Goal: Find specific fact: Find specific fact

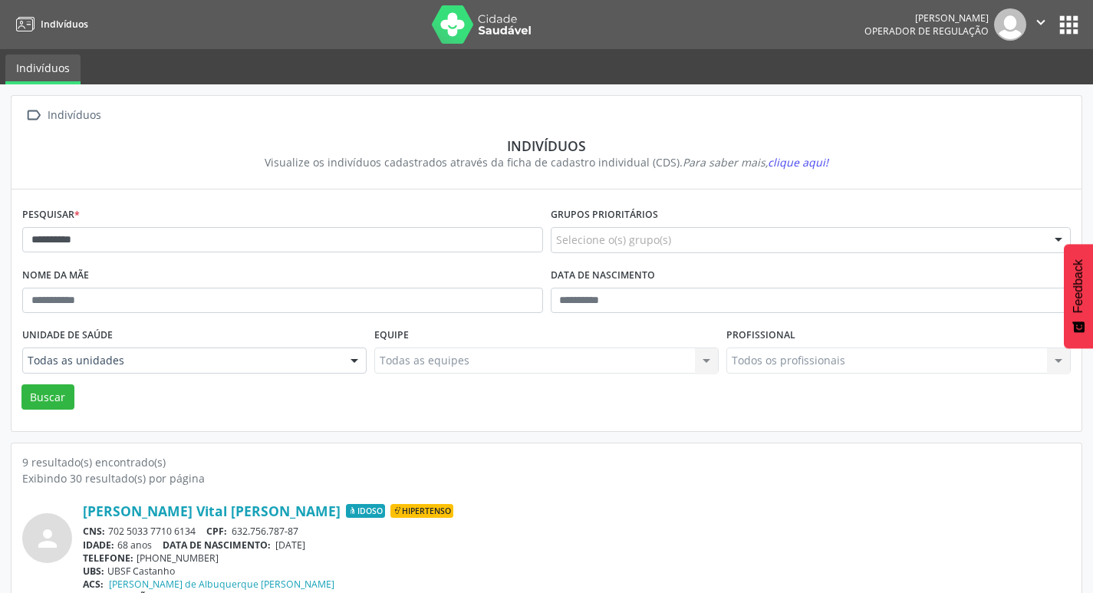
scroll to position [153, 0]
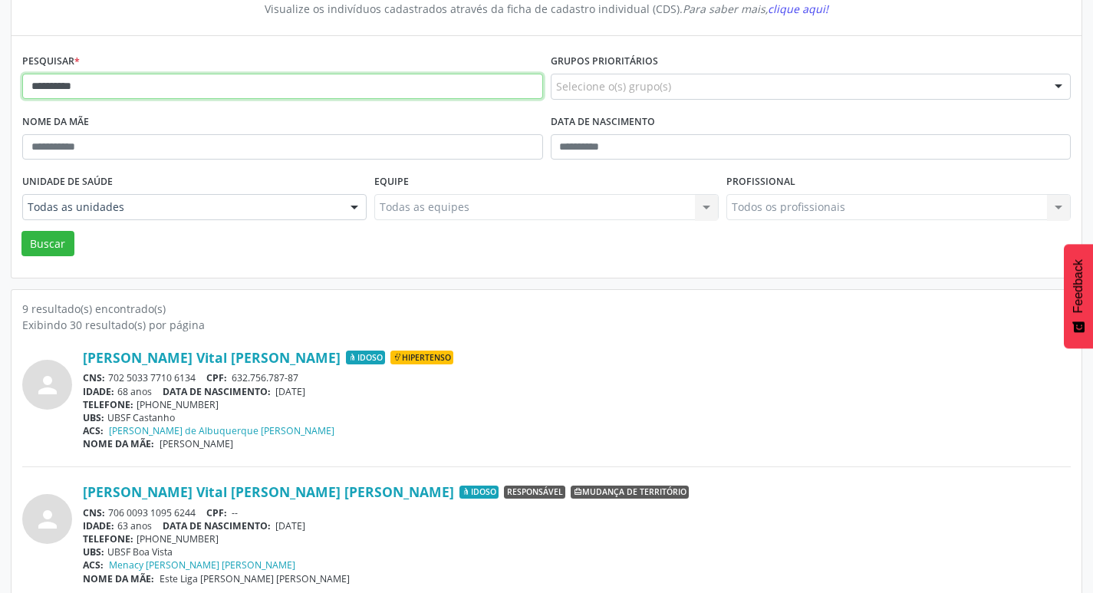
click at [228, 83] on input "**********" at bounding box center [282, 87] width 521 height 26
click at [228, 82] on input "**********" at bounding box center [282, 87] width 521 height 26
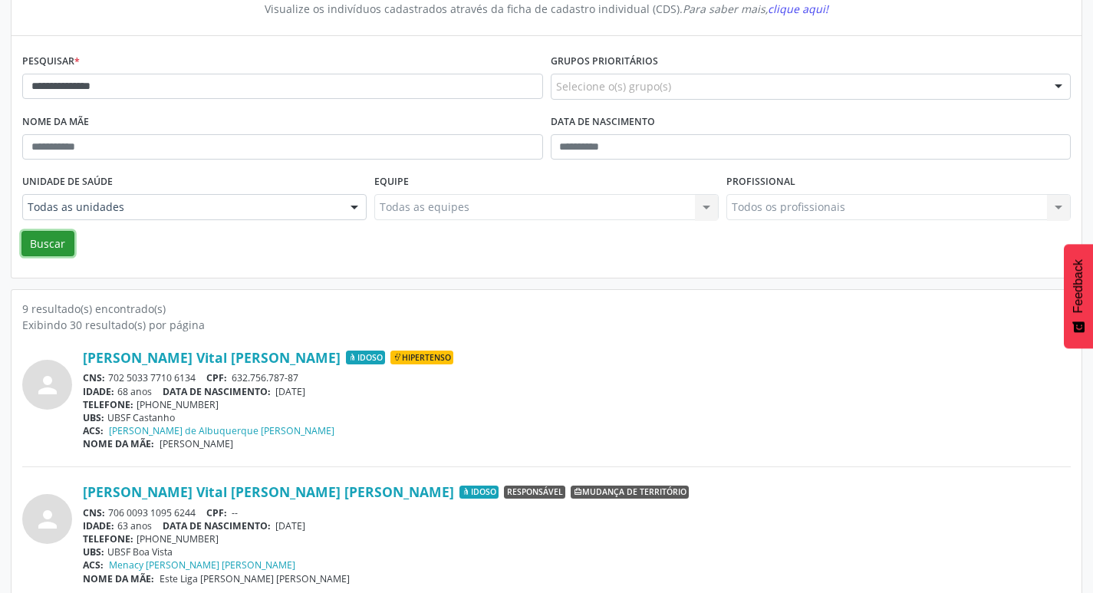
click at [48, 239] on button "Buscar" at bounding box center [47, 244] width 53 height 26
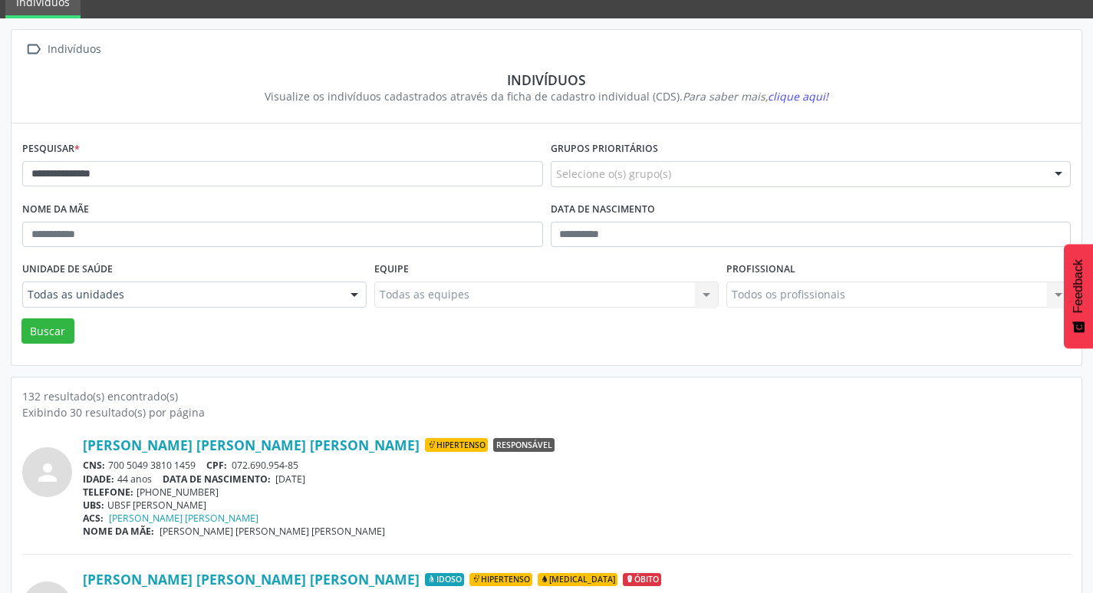
scroll to position [0, 0]
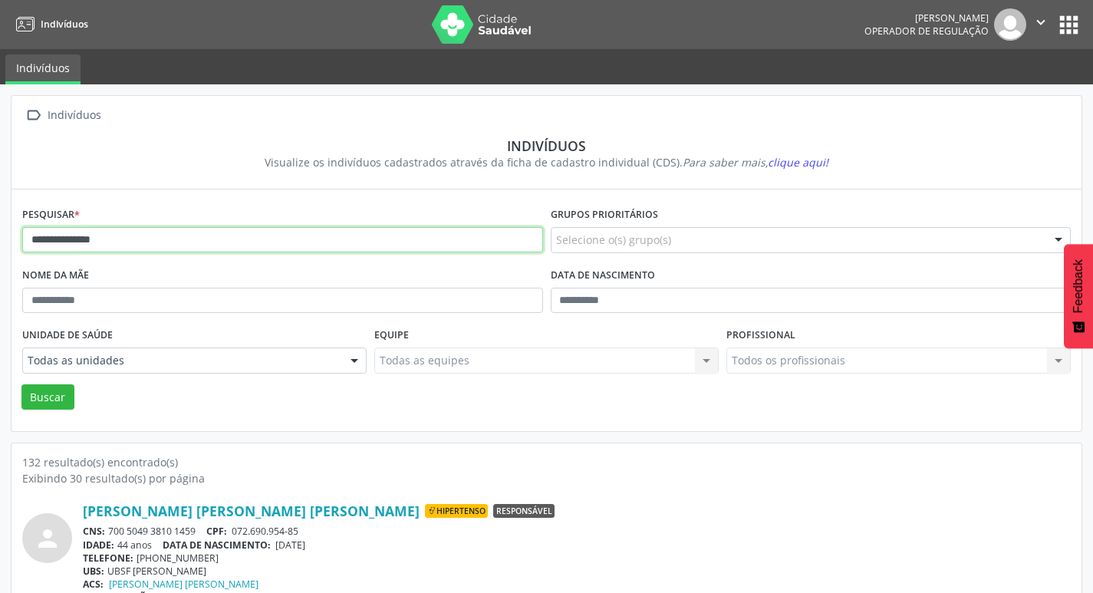
click at [234, 235] on input "**********" at bounding box center [282, 240] width 521 height 26
type input "**********"
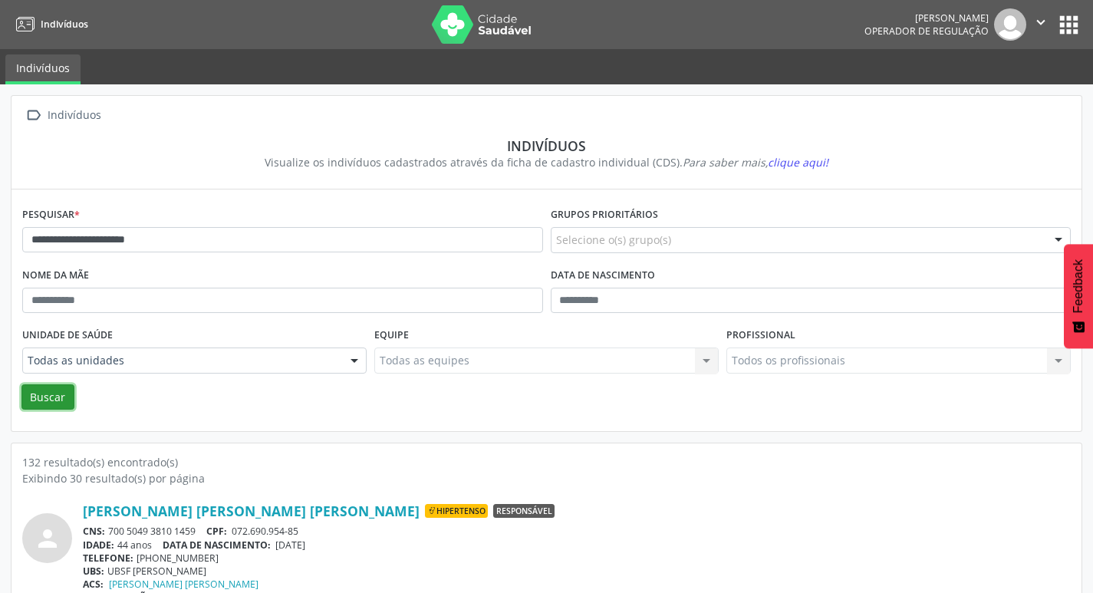
click at [68, 391] on button "Buscar" at bounding box center [47, 397] width 53 height 26
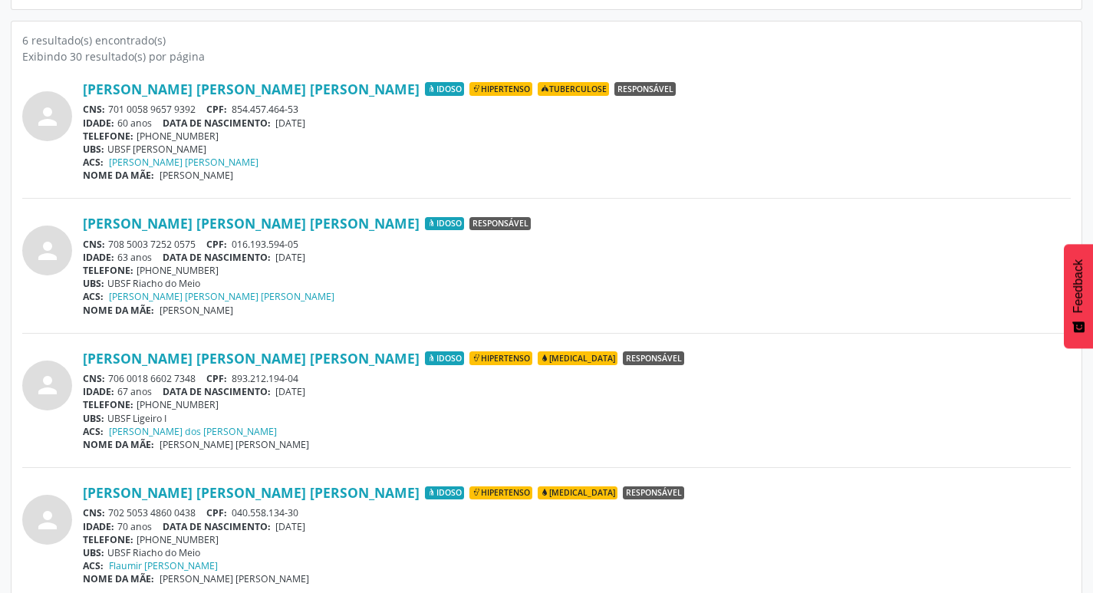
scroll to position [399, 0]
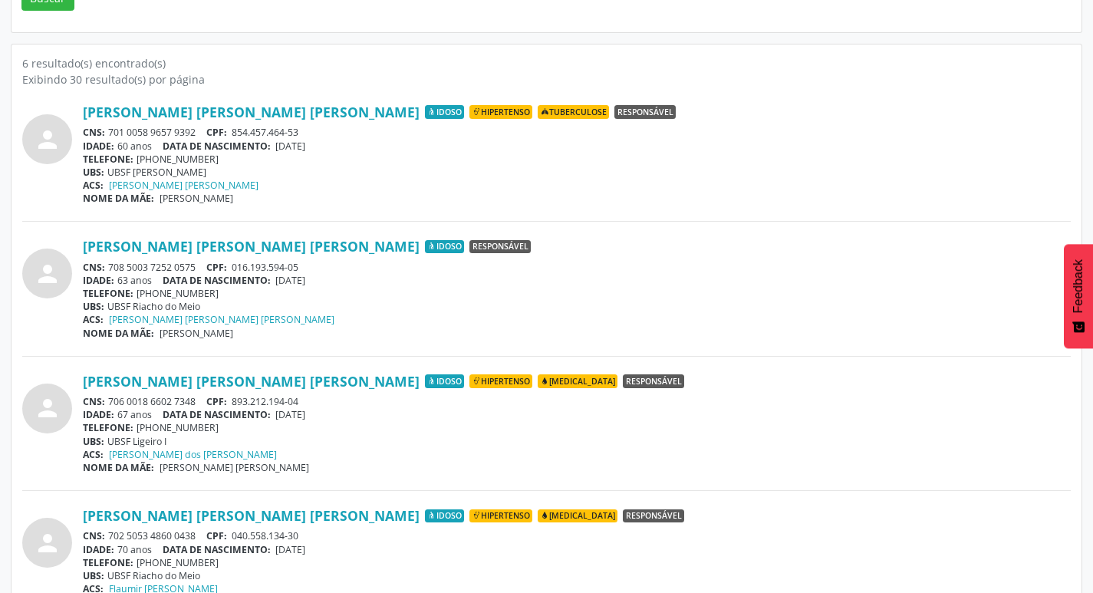
drag, startPoint x: 110, startPoint y: 130, endPoint x: 198, endPoint y: 129, distance: 87.5
click at [198, 129] on div "CNS: 701 0058 9657 9392 CPF: 854.457.464-53" at bounding box center [577, 132] width 988 height 13
copy div "701 0058 9657 9392"
click at [183, 128] on div "CNS: 701 0058 9657 9392 CPF: 854.457.464-53" at bounding box center [577, 132] width 988 height 13
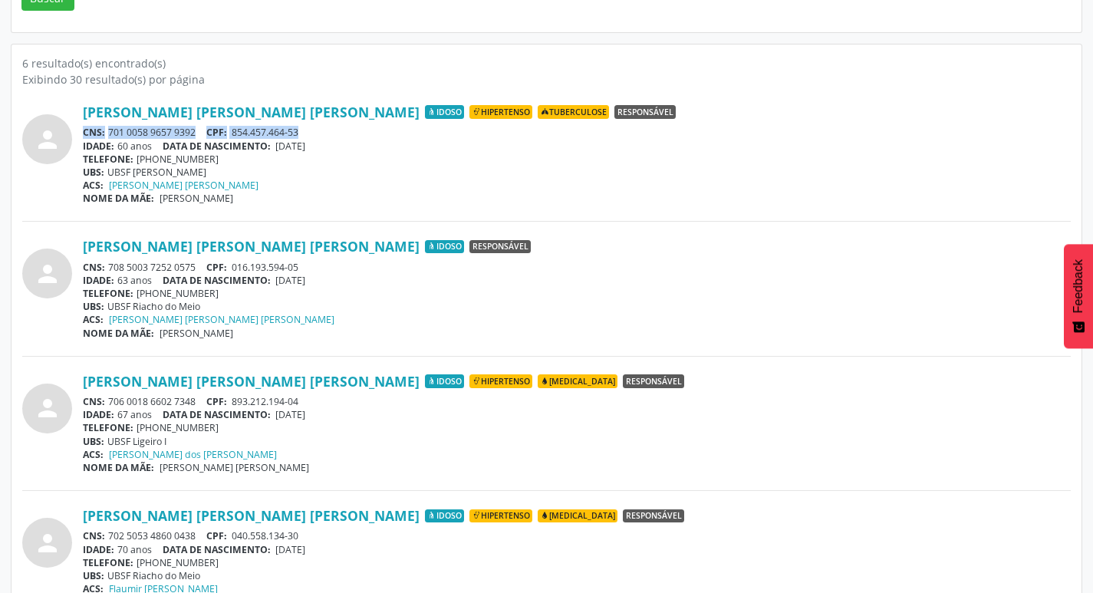
click at [183, 128] on div "CNS: 701 0058 9657 9392 CPF: 854.457.464-53" at bounding box center [577, 132] width 988 height 13
click at [123, 143] on div "IDADE: 60 anos DATA [PERSON_NAME]: [DEMOGRAPHIC_DATA]" at bounding box center [577, 146] width 988 height 13
drag, startPoint x: 109, startPoint y: 132, endPoint x: 196, endPoint y: 133, distance: 86.7
click at [196, 133] on div "CNS: 701 0058 9657 9392 CPF: 854.457.464-53" at bounding box center [577, 132] width 988 height 13
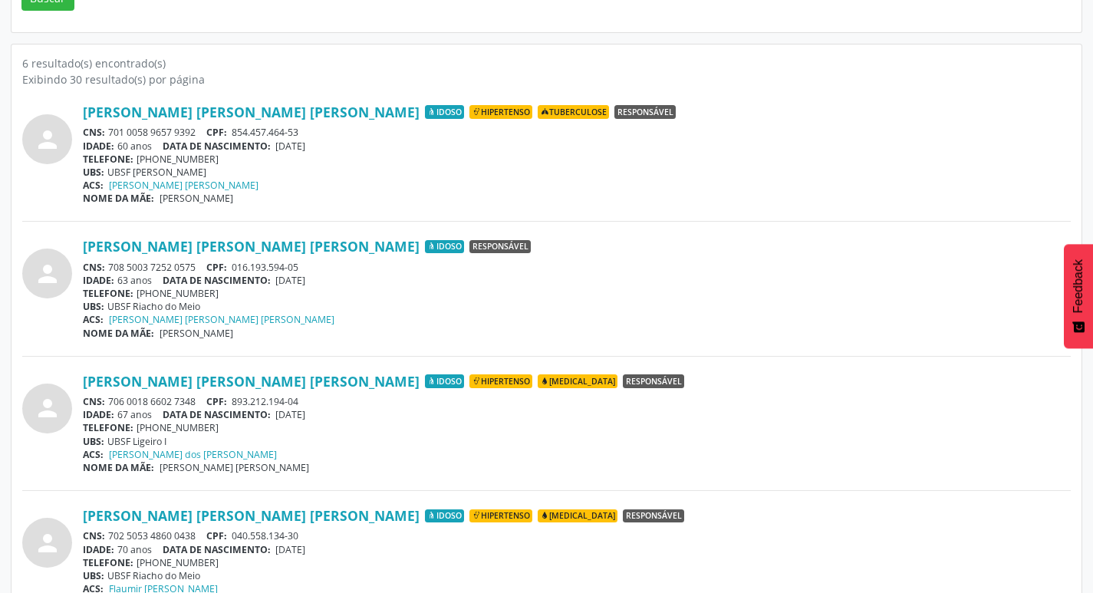
copy div "701 0058 9657 9392"
click at [113, 266] on div "CNS: 708 5003 7252 0575 CPF: 016.193.594-05" at bounding box center [577, 267] width 988 height 13
drag, startPoint x: 110, startPoint y: 265, endPoint x: 198, endPoint y: 265, distance: 87.5
click at [198, 265] on div "CNS: 708 5003 7252 0575 CPF: 016.193.594-05" at bounding box center [577, 267] width 988 height 13
copy div "708 5003 7252 0575"
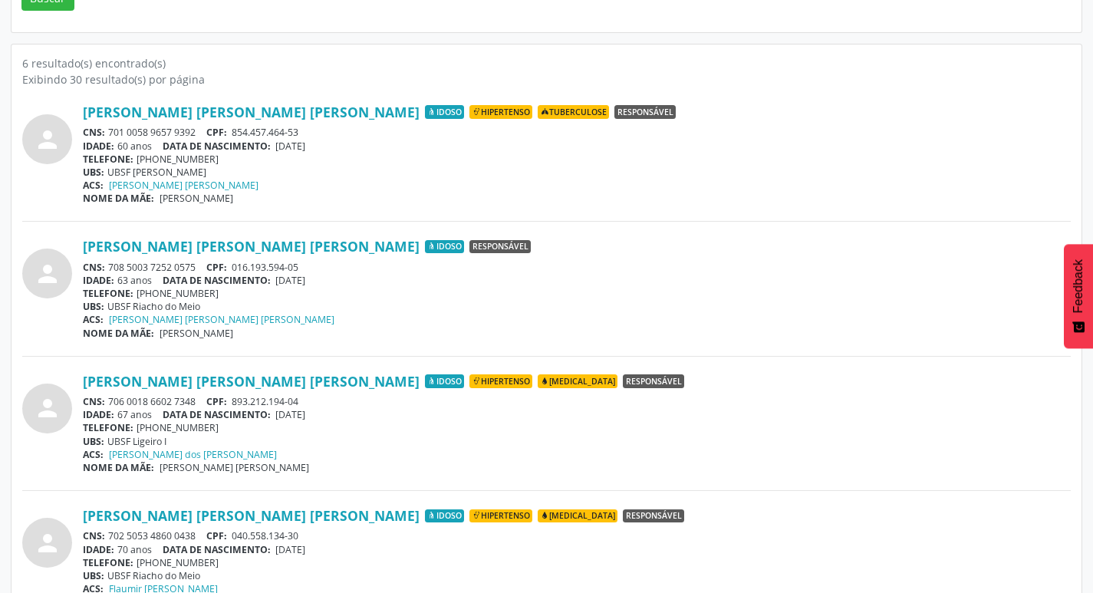
drag, startPoint x: 109, startPoint y: 401, endPoint x: 196, endPoint y: 399, distance: 86.7
click at [196, 399] on div "CNS: 706 0018 6602 7348 CPF: 893.212.194-04" at bounding box center [577, 401] width 988 height 13
copy div "706 0018 6602 7348"
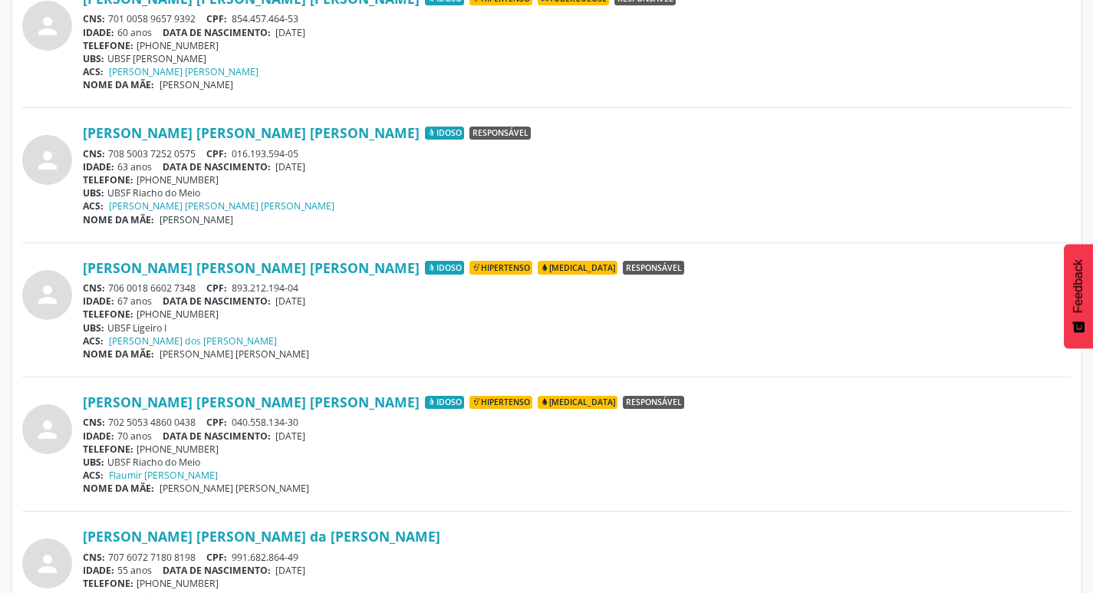
scroll to position [552, 0]
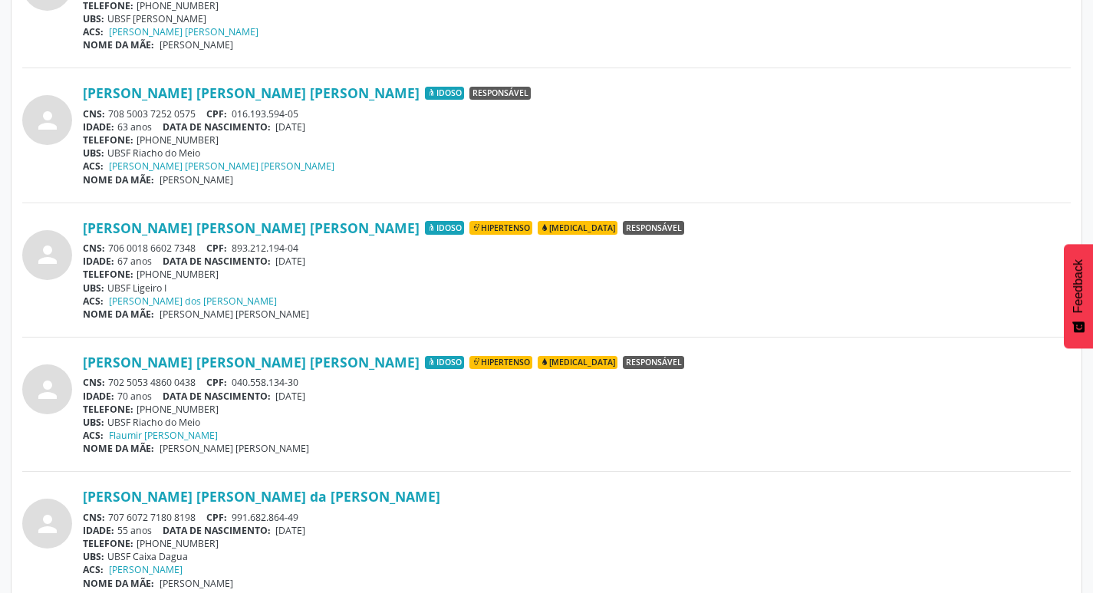
drag, startPoint x: 110, startPoint y: 377, endPoint x: 197, endPoint y: 373, distance: 87.6
click at [197, 373] on div "[PERSON_NAME] [PERSON_NAME] [PERSON_NAME] Idoso Hipertenso [MEDICAL_DATA] Respo…" at bounding box center [577, 404] width 988 height 101
copy div "702 5053 4860 0438"
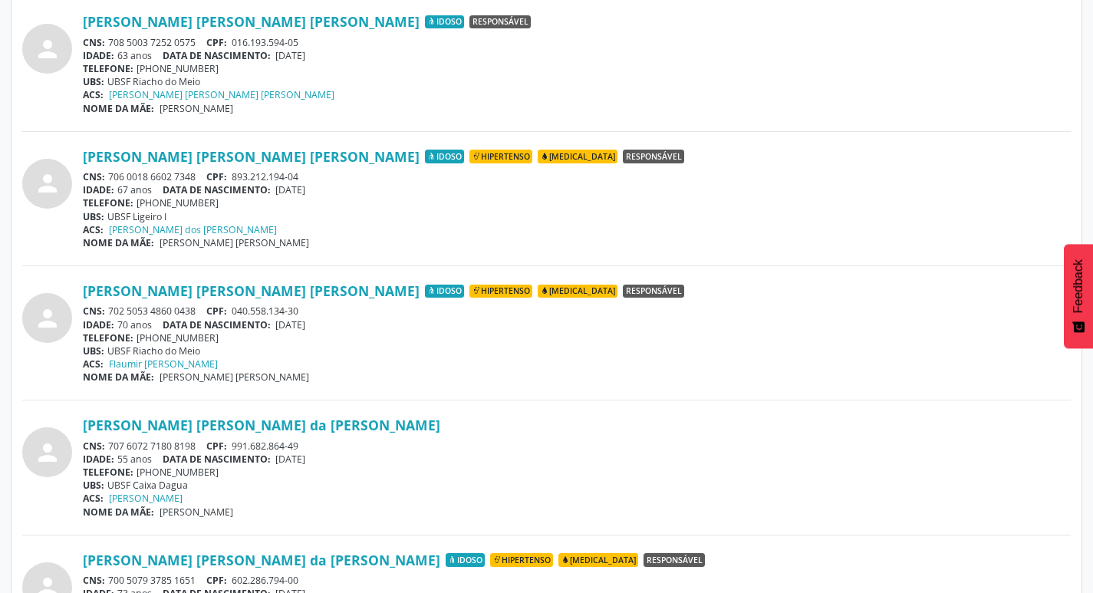
scroll to position [706, 0]
